Goal: Information Seeking & Learning: Learn about a topic

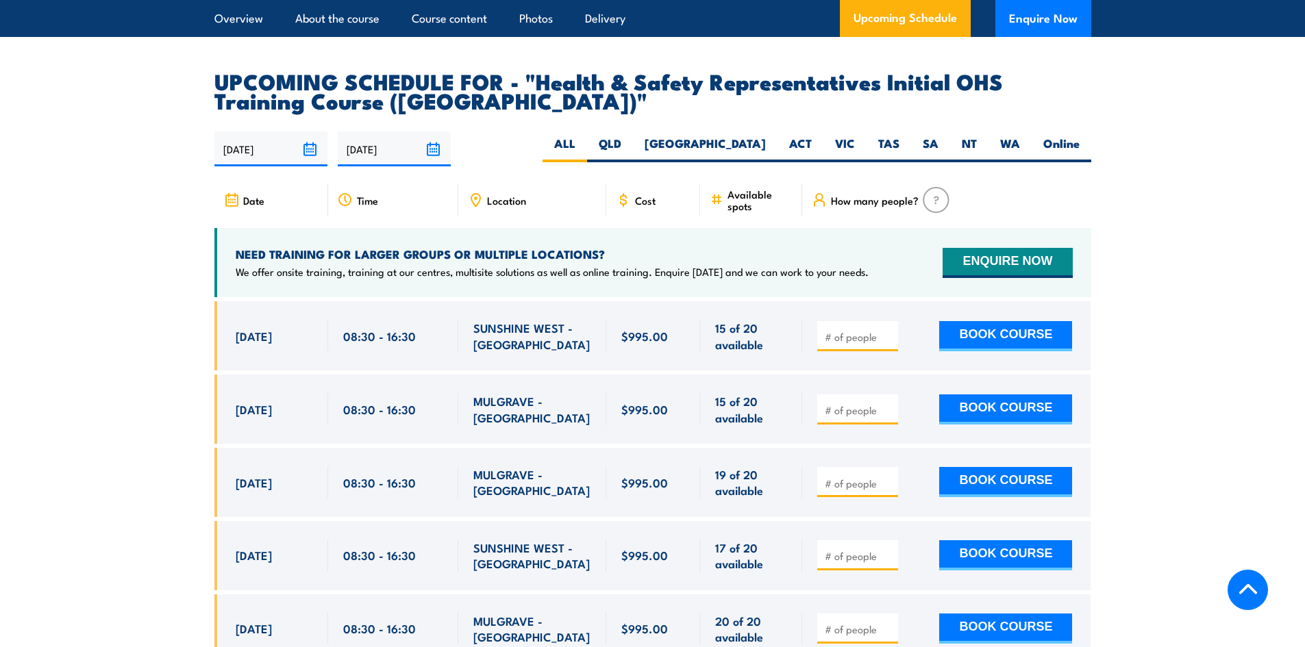
scroll to position [2261, 0]
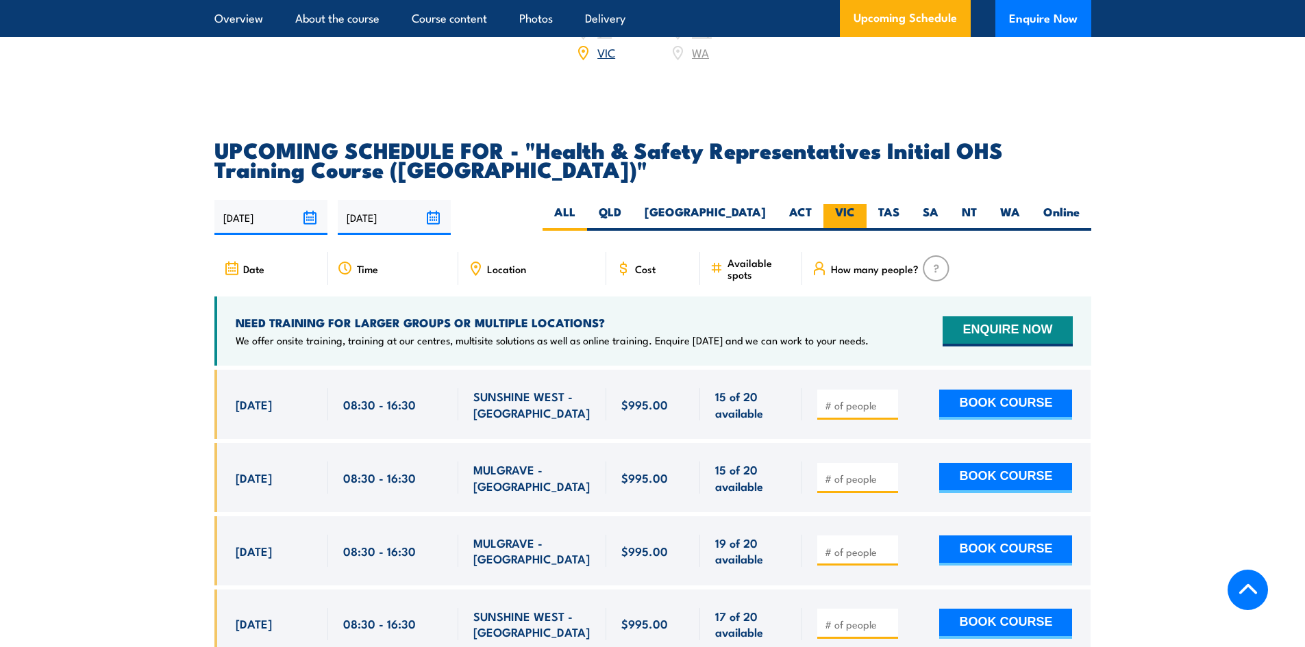
click at [858, 204] on label "VIC" at bounding box center [845, 217] width 43 height 27
click at [858, 204] on input "VIC" at bounding box center [859, 208] width 9 height 9
radio input "true"
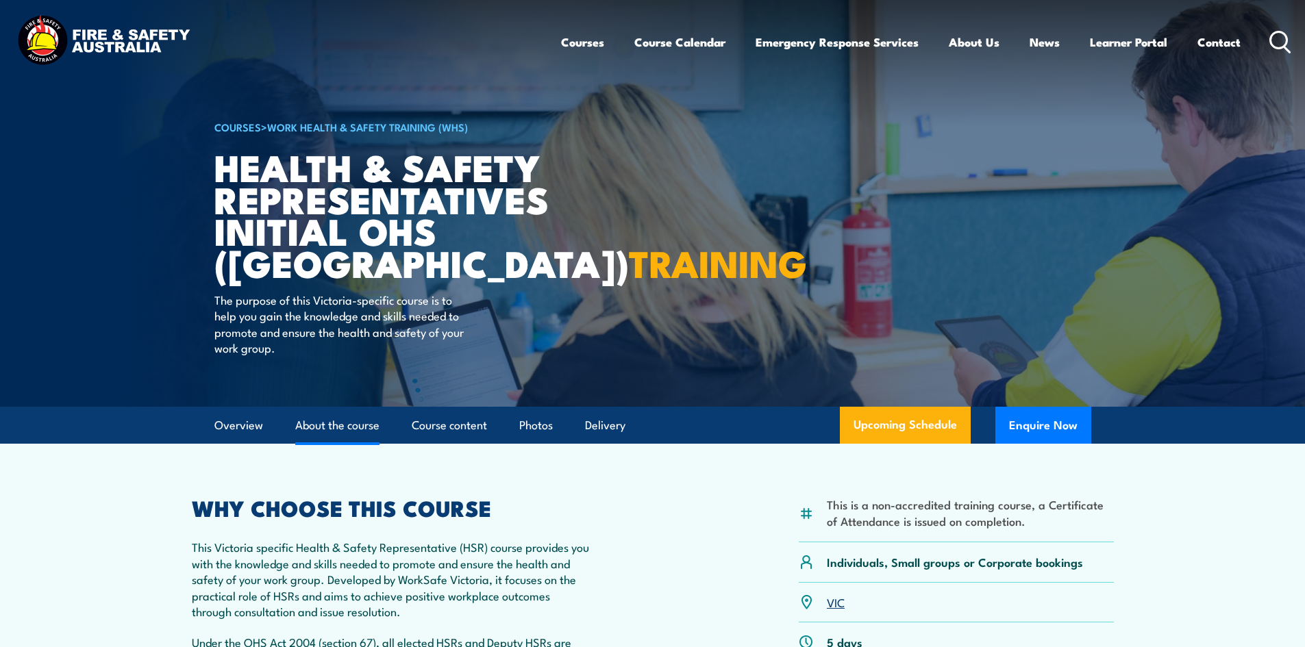
click at [343, 426] on link "About the course" at bounding box center [337, 426] width 84 height 36
click at [455, 421] on link "Course content" at bounding box center [449, 426] width 75 height 36
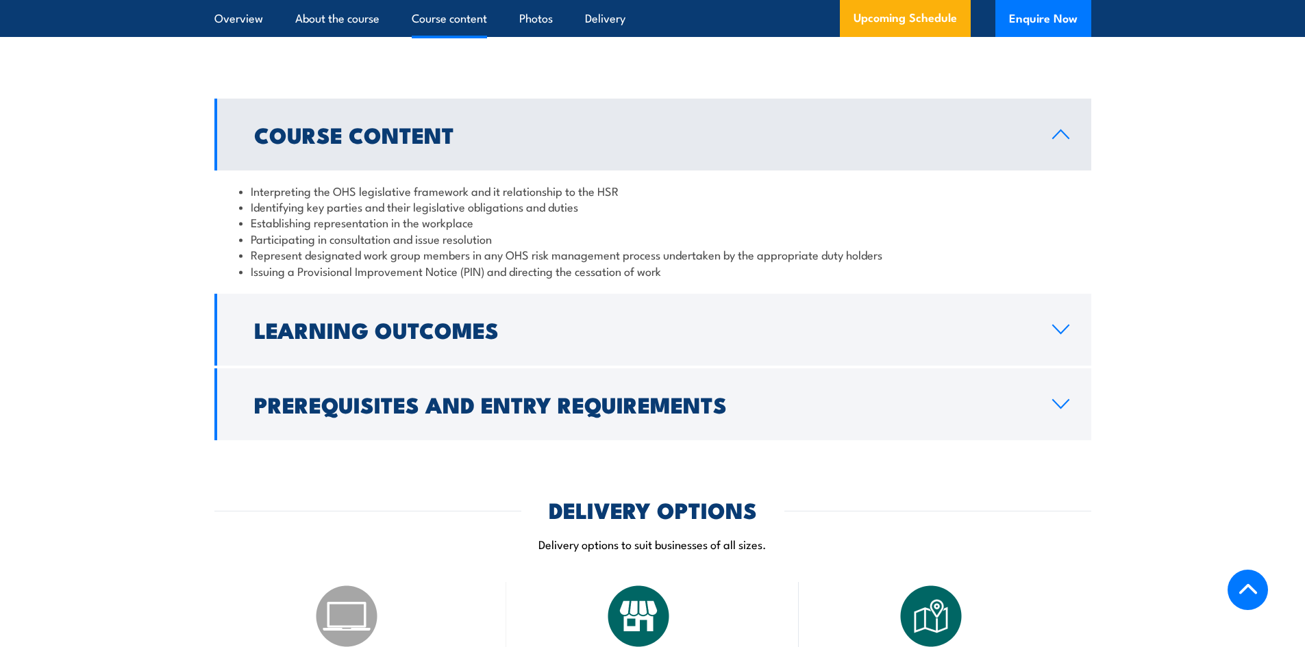
scroll to position [1366, 0]
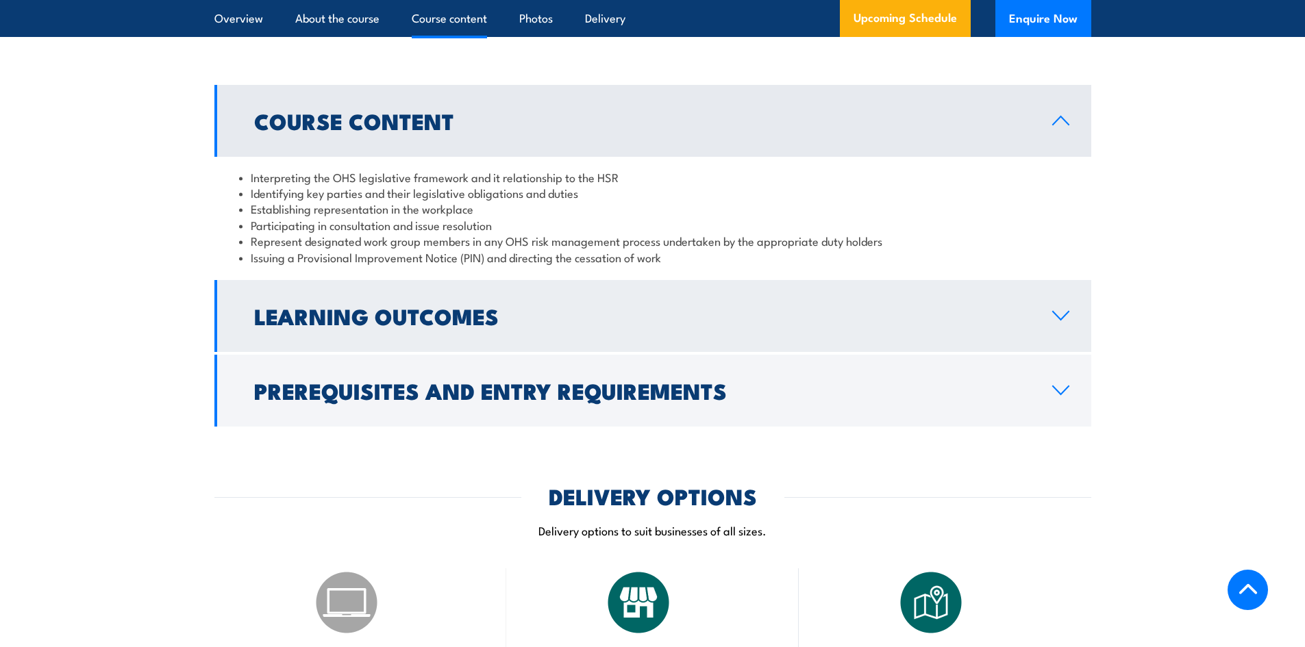
click at [404, 325] on h2 "Learning Outcomes" at bounding box center [642, 315] width 776 height 19
